Goal: Task Accomplishment & Management: Complete application form

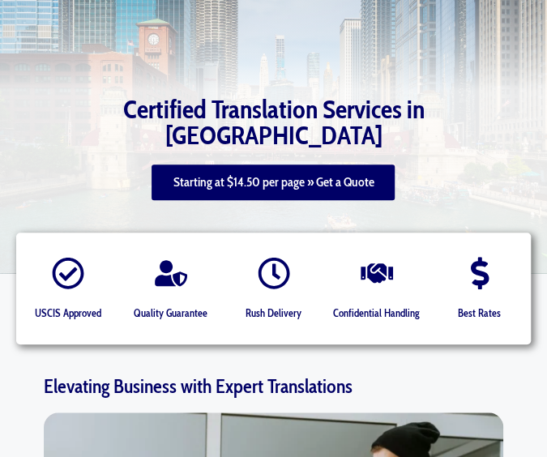
scroll to position [159, 0]
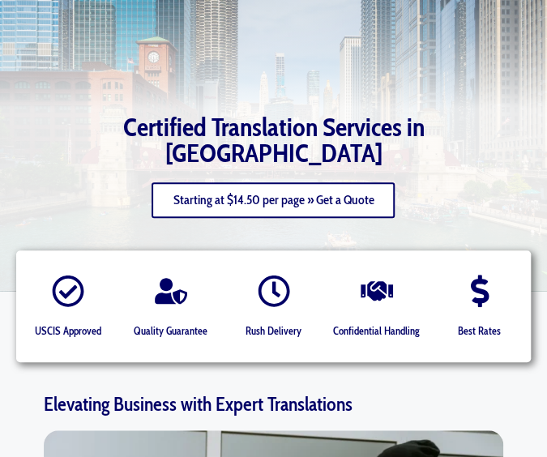
click at [232, 195] on link "Starting at $14.50 per page » Get a Quote" at bounding box center [273, 200] width 243 height 36
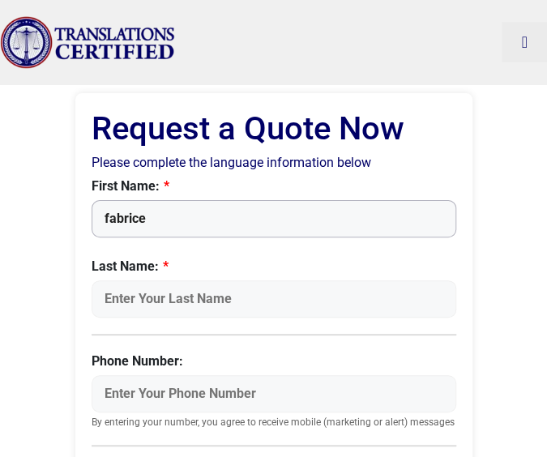
type input "fabrice"
click at [109, 298] on input "Last Name:" at bounding box center [274, 299] width 365 height 37
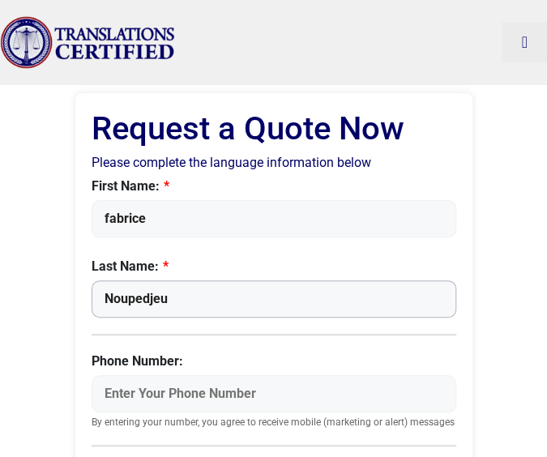
type input "Noupedjeu"
click at [109, 216] on input "fabrice" at bounding box center [274, 218] width 365 height 37
type input "Fabrice"
click at [162, 397] on input "Phone Number:" at bounding box center [274, 393] width 365 height 37
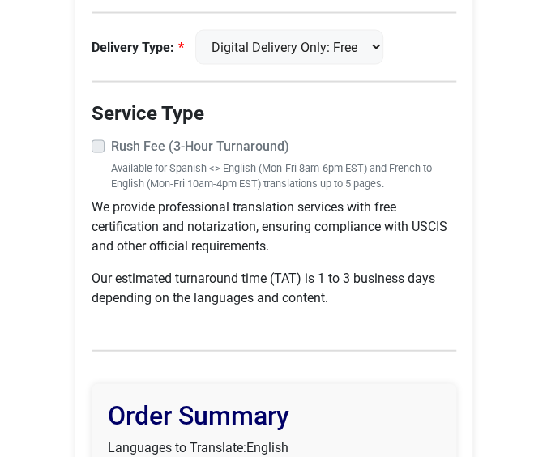
scroll to position [864, 0]
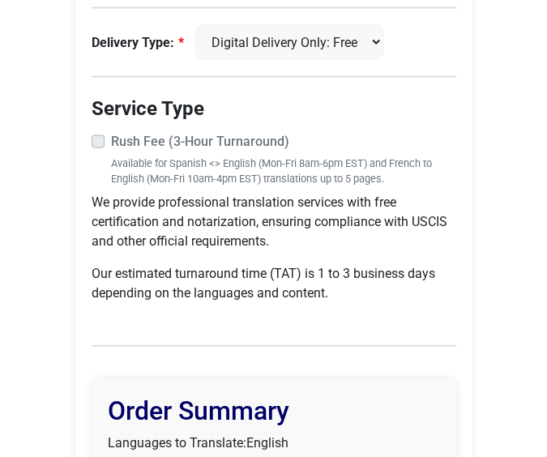
type input "3472242902"
